Goal: Task Accomplishment & Management: Use online tool/utility

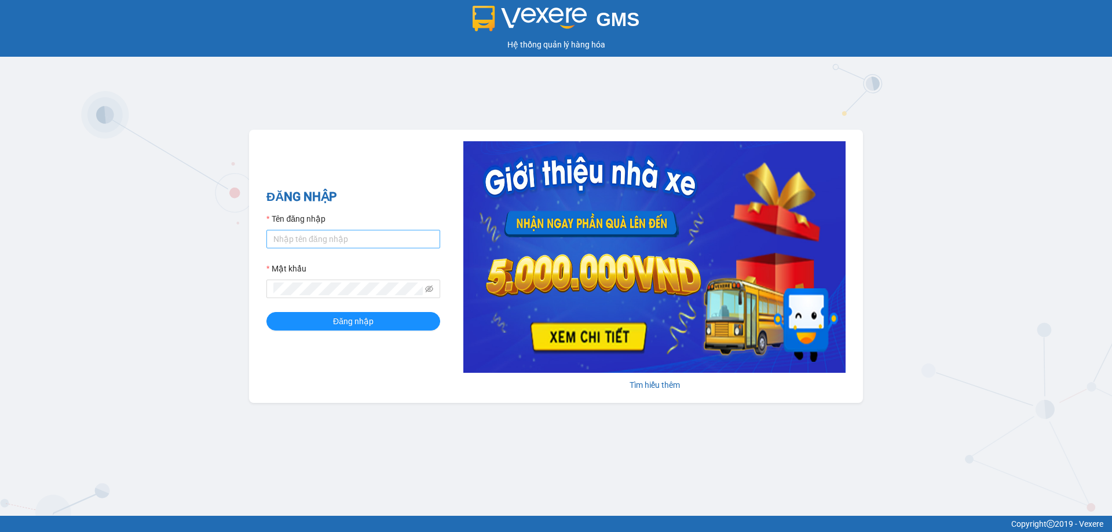
drag, startPoint x: 0, startPoint y: 0, endPoint x: 329, endPoint y: 249, distance: 412.4
click at [329, 249] on form "Tên đăng nhập Mật khẩu Đăng nhập" at bounding box center [353, 272] width 174 height 118
click at [326, 243] on input "Tên đăng nhập" at bounding box center [353, 239] width 174 height 19
type input "na.ct"
click at [302, 321] on button "Đăng nhập" at bounding box center [353, 321] width 174 height 19
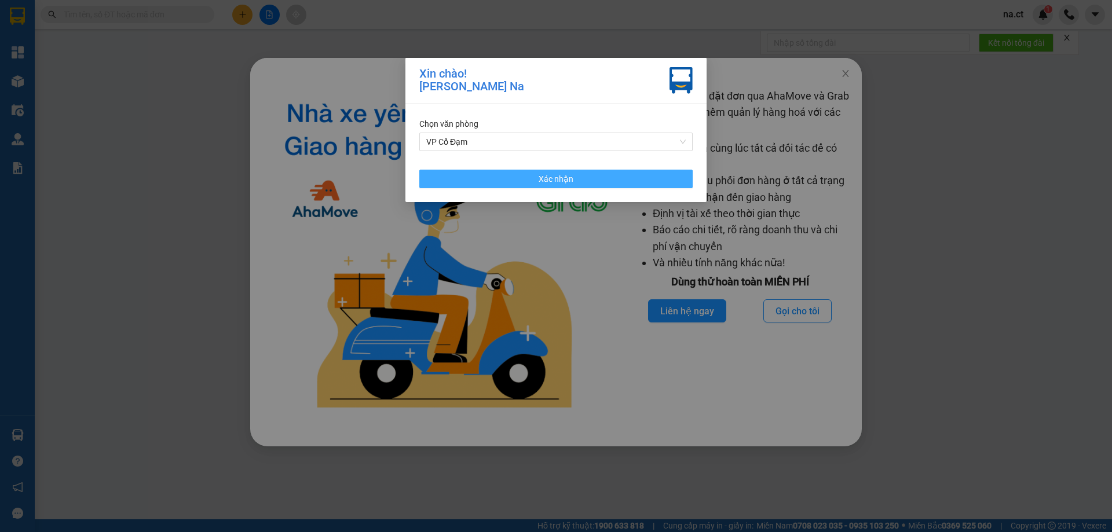
click at [560, 183] on span "Xác nhận" at bounding box center [556, 179] width 35 height 13
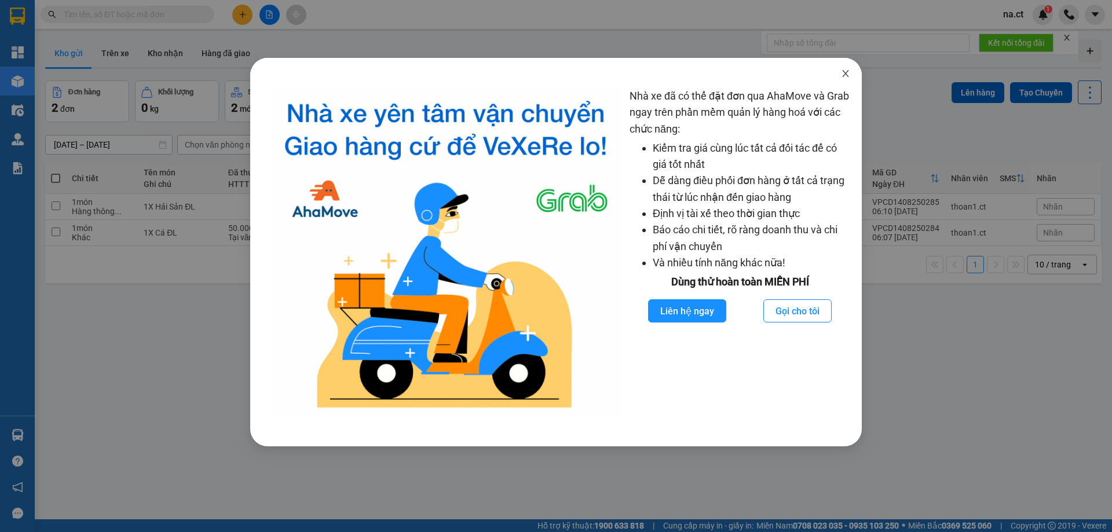
click at [847, 76] on icon "close" at bounding box center [845, 73] width 6 height 7
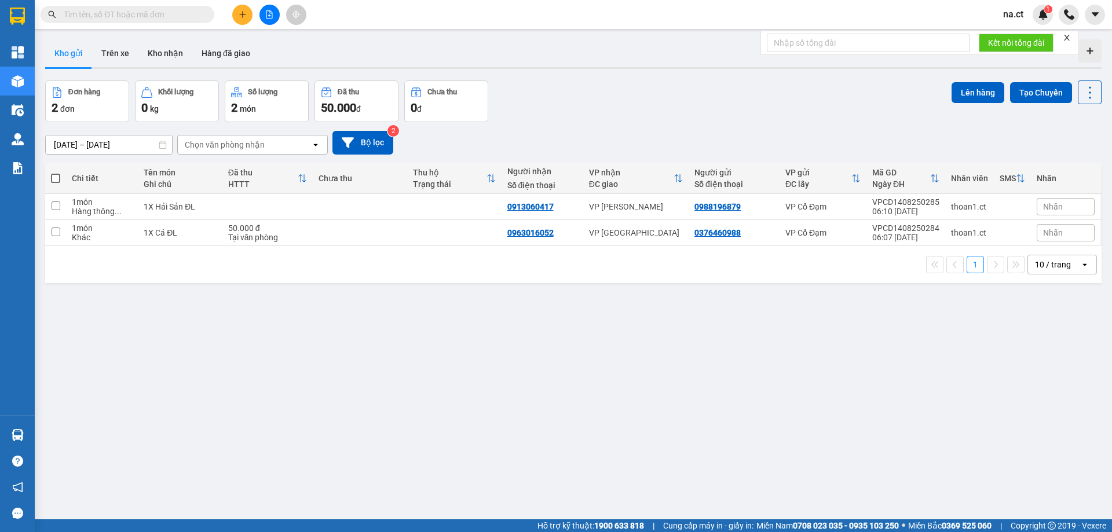
click at [142, 17] on input "text" at bounding box center [132, 14] width 137 height 13
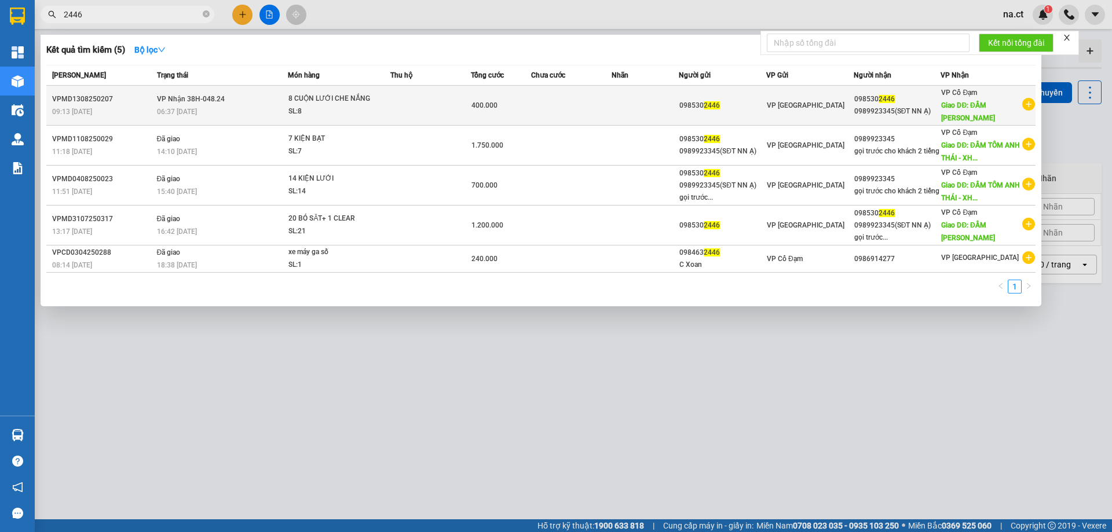
type input "2446"
click at [568, 106] on td at bounding box center [571, 106] width 81 height 40
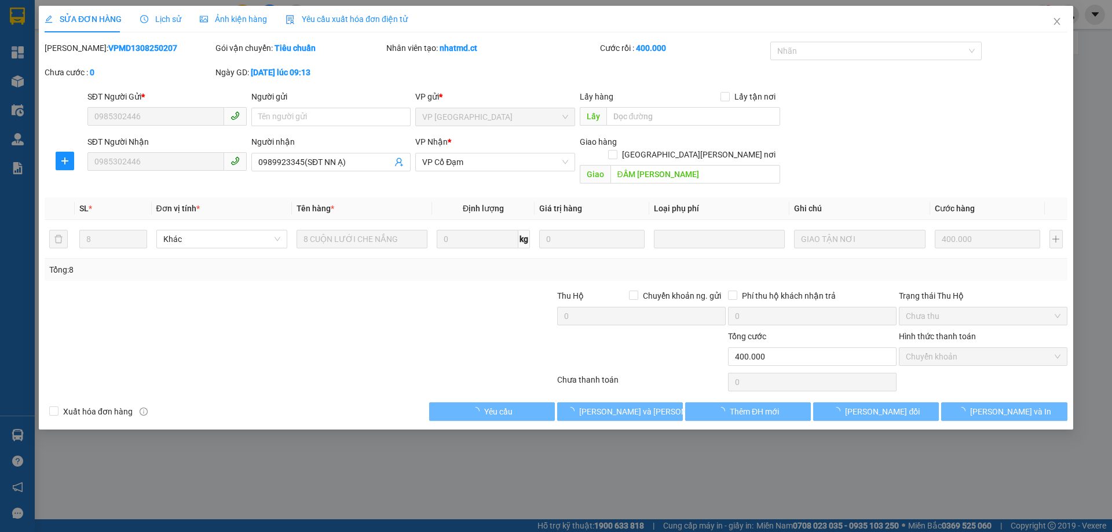
type input "0985302446"
type input "0989923345(SĐT NN Ạ)"
type input "ĐẦM [PERSON_NAME]"
type input "400.000"
